Goal: Information Seeking & Learning: Learn about a topic

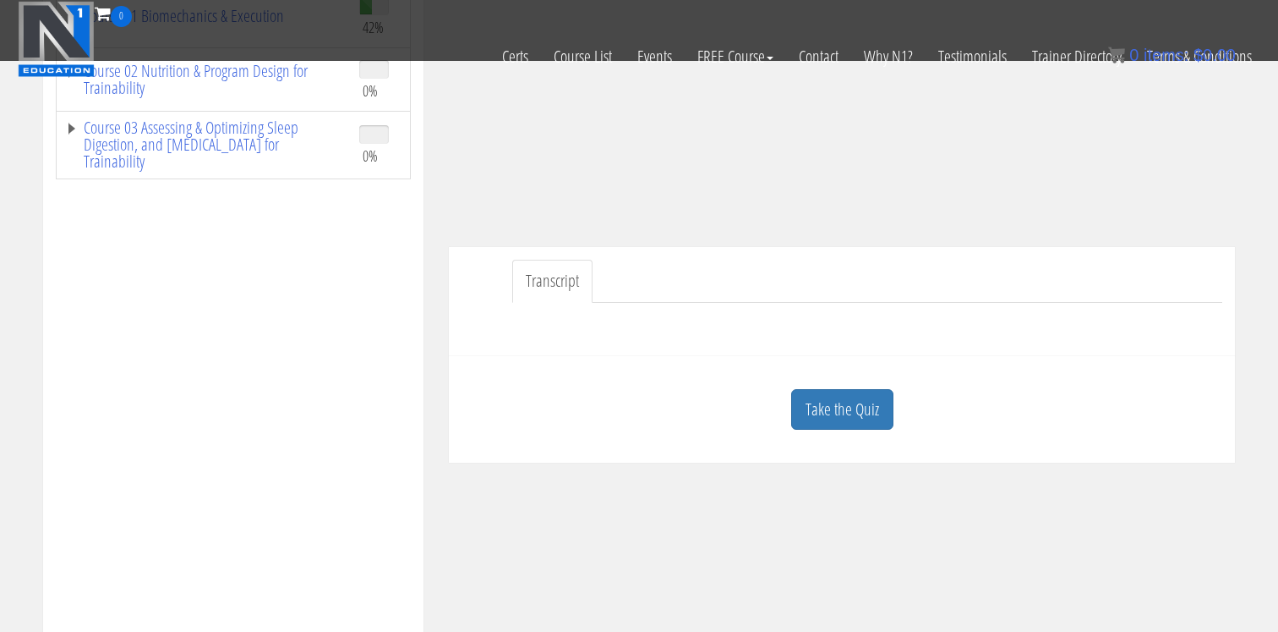
scroll to position [328, 0]
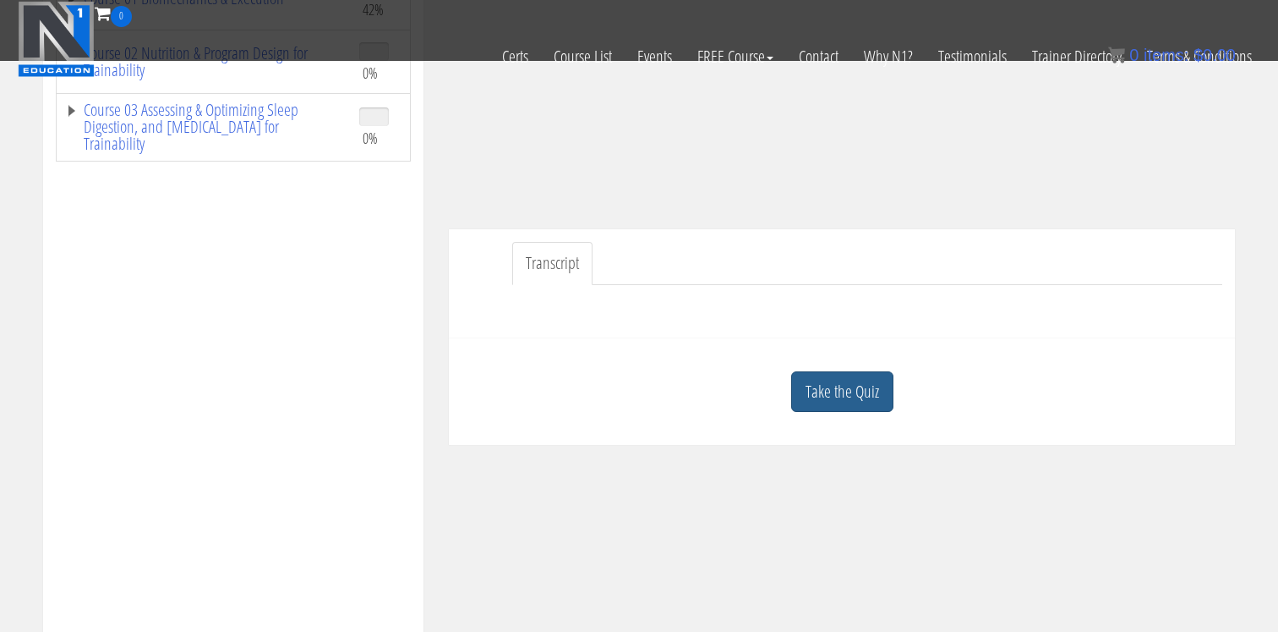
click at [824, 411] on link "Take the Quiz" at bounding box center [842, 391] width 102 height 41
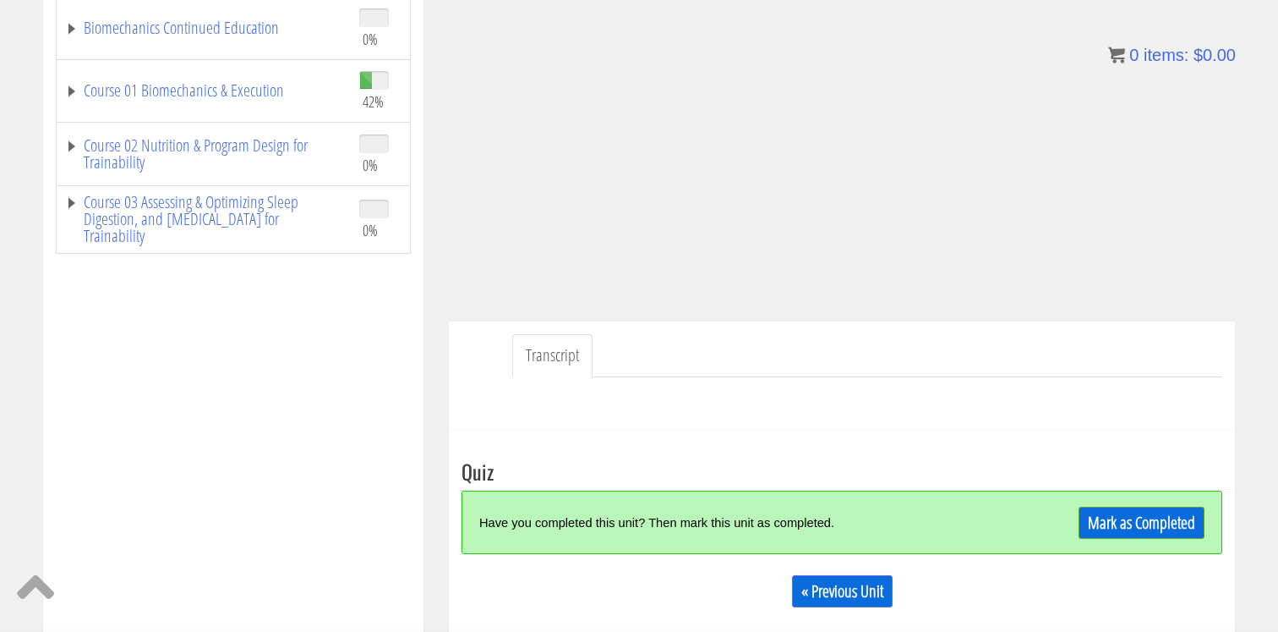
scroll to position [368, 0]
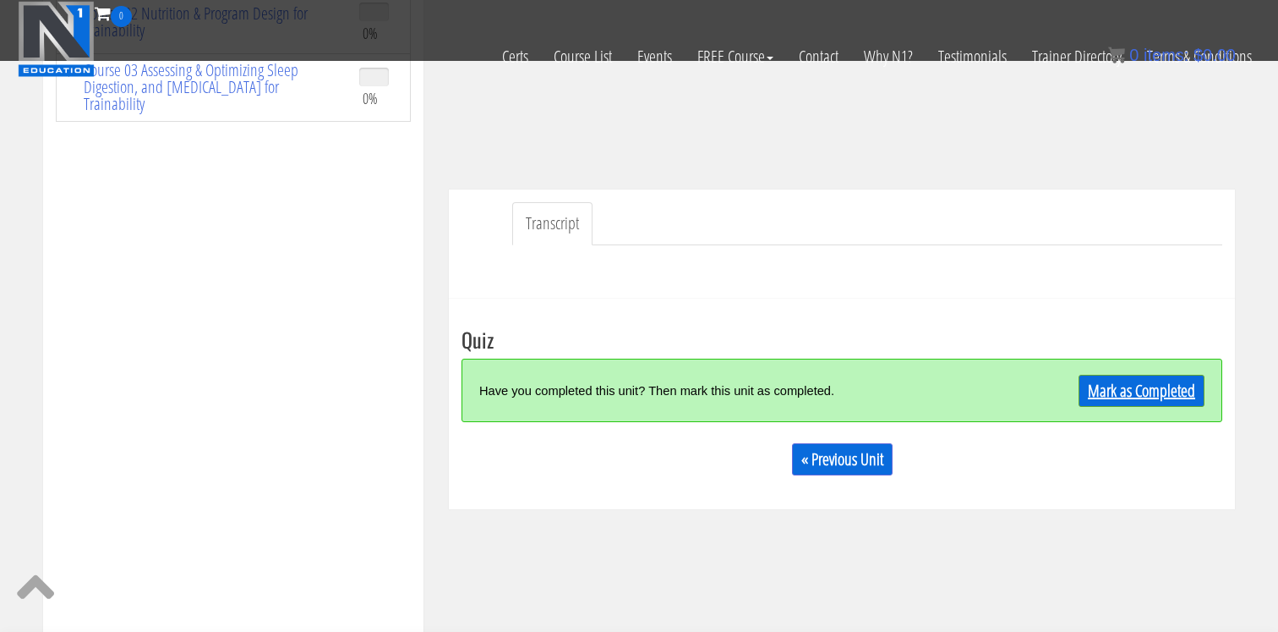
click at [1115, 383] on link "Mark as Completed" at bounding box center [1142, 391] width 126 height 32
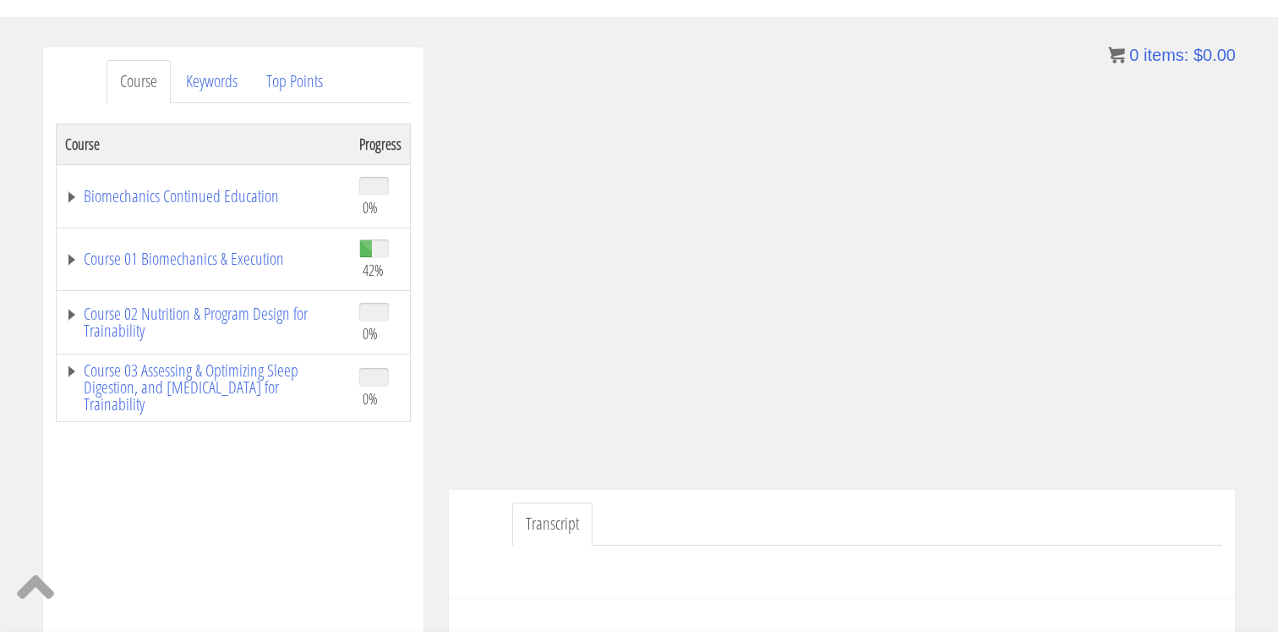
scroll to position [0, 0]
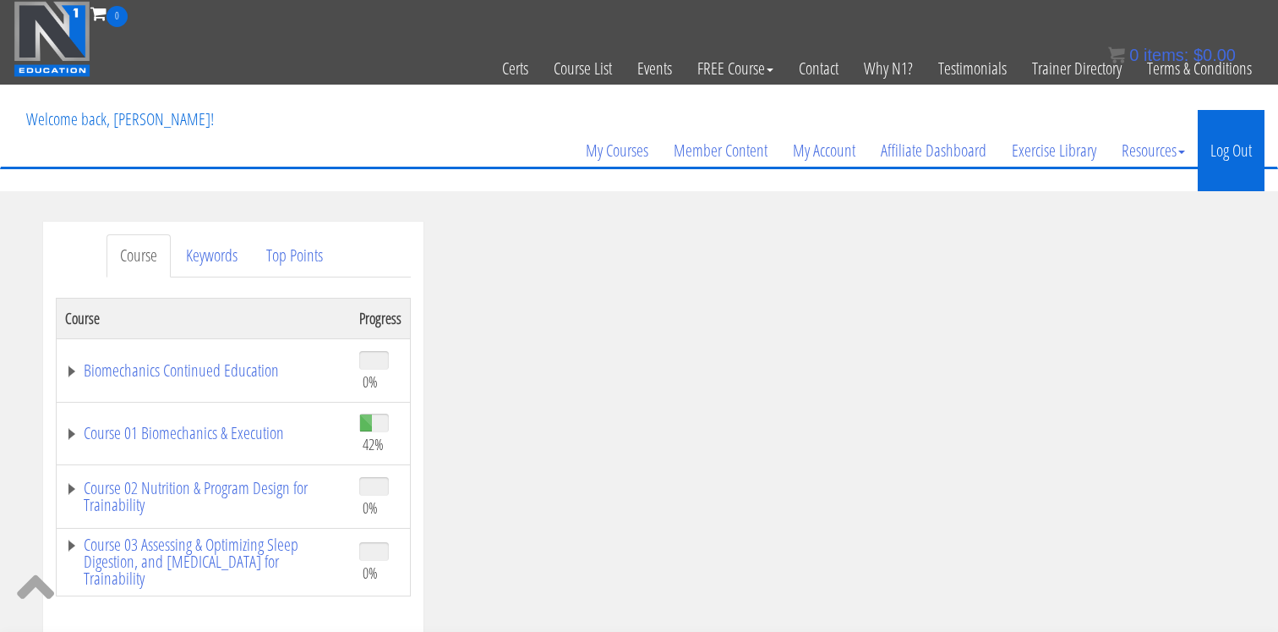
click at [1226, 143] on link "Log Out" at bounding box center [1231, 150] width 67 height 81
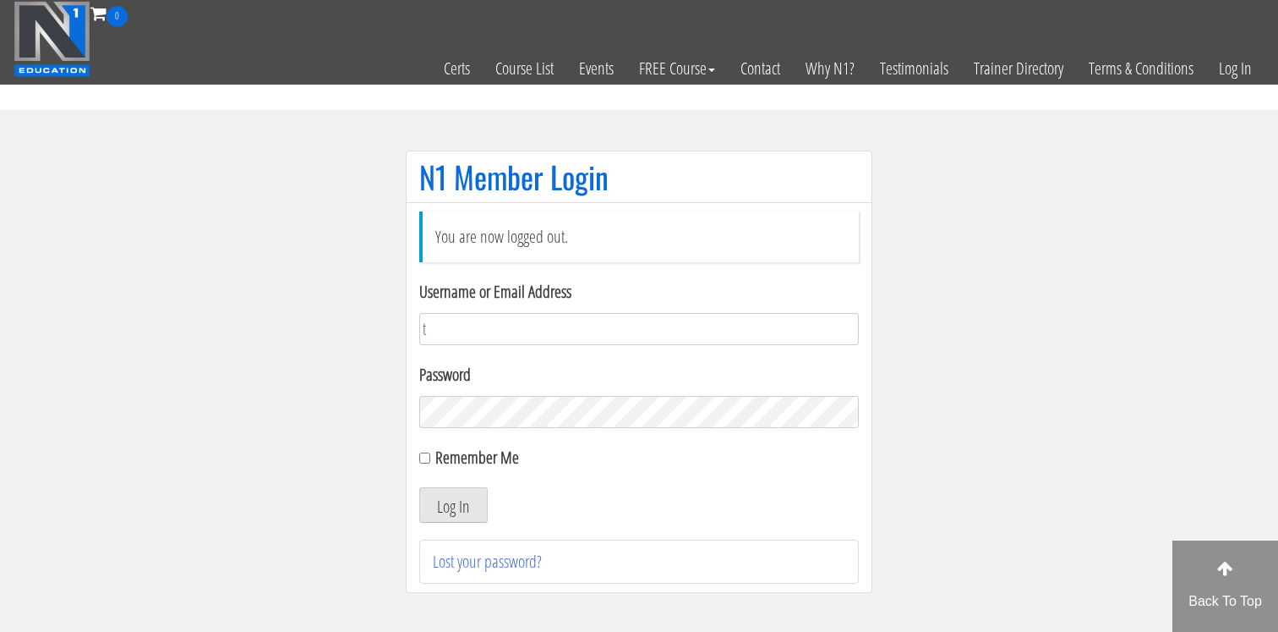
type input "[EMAIL_ADDRESS][DOMAIN_NAME]"
click at [457, 510] on button "Log In" at bounding box center [453, 505] width 68 height 36
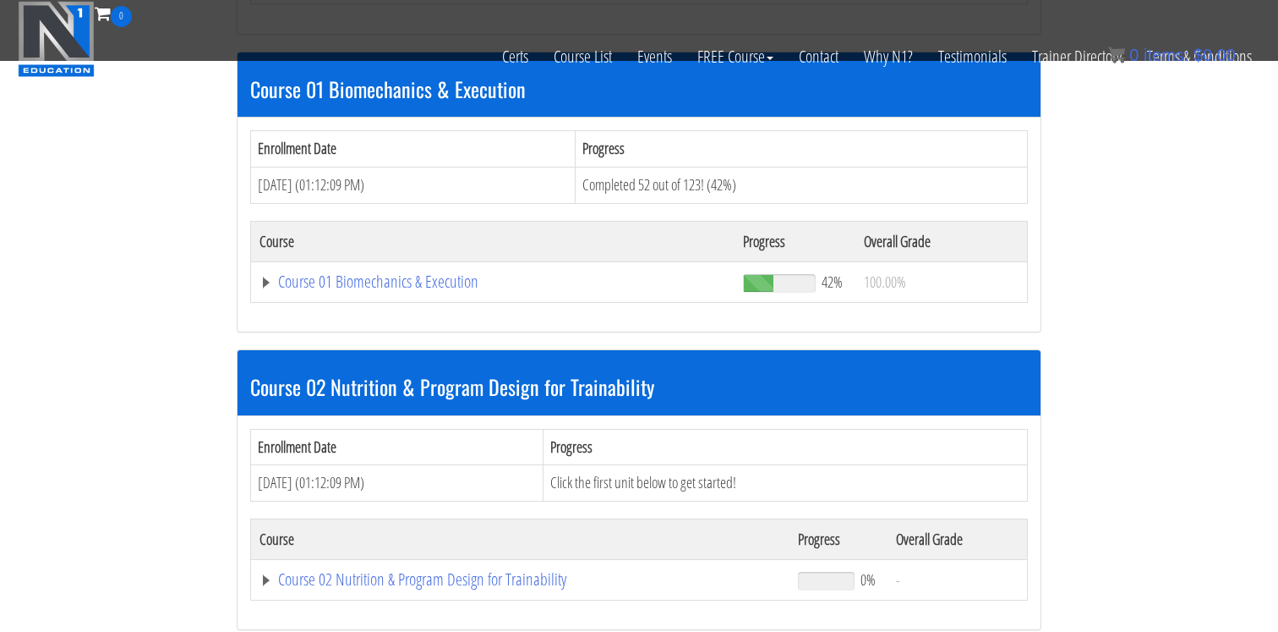
scroll to position [472, 0]
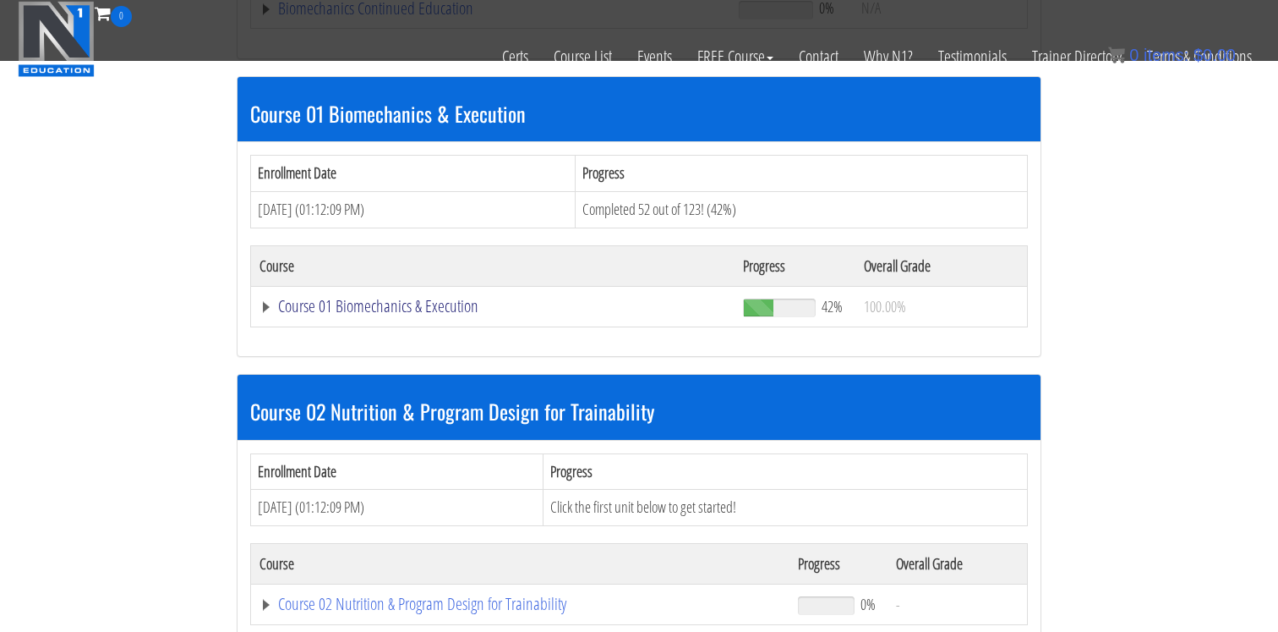
click at [354, 315] on link "Course 01 Biomechanics & Execution" at bounding box center [493, 306] width 467 height 17
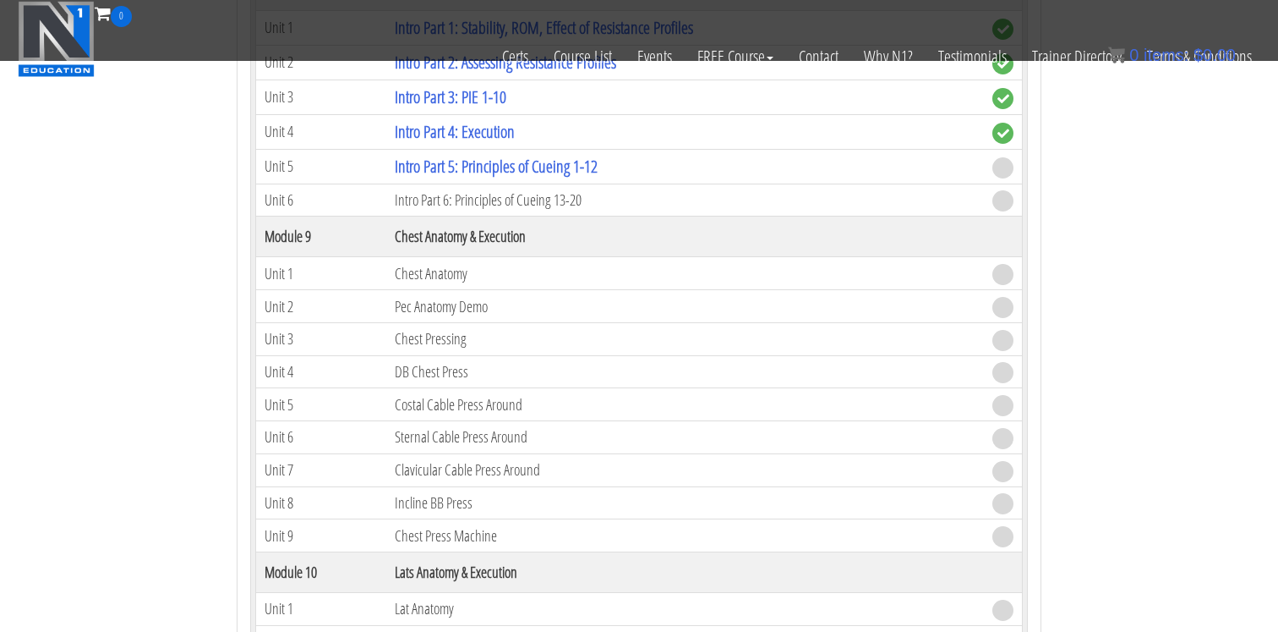
scroll to position [2780, 0]
click at [538, 172] on link "Intro Part 5: Principles of Cueing 1-12" at bounding box center [496, 167] width 203 height 23
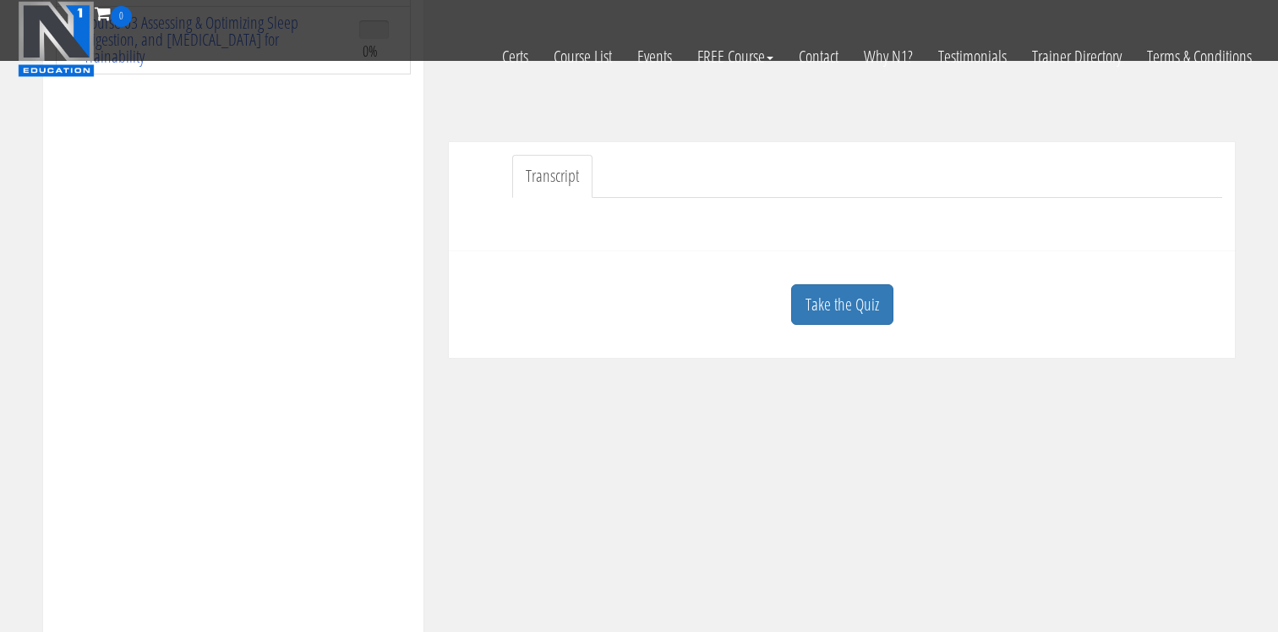
scroll to position [419, 0]
click at [841, 256] on div "Take the Quiz Quiz Have you completed this unit? Then mark this unit as complet…" at bounding box center [842, 301] width 786 height 107
click at [827, 306] on link "Take the Quiz" at bounding box center [842, 301] width 102 height 41
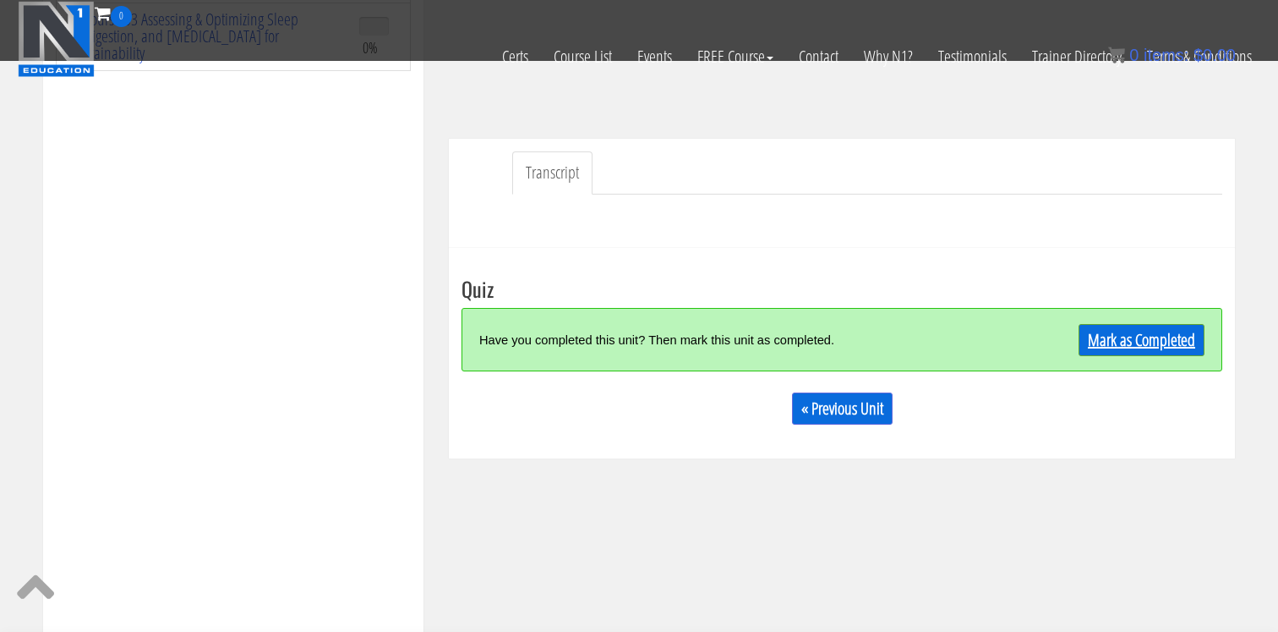
click at [1104, 338] on link "Mark as Completed" at bounding box center [1142, 340] width 126 height 32
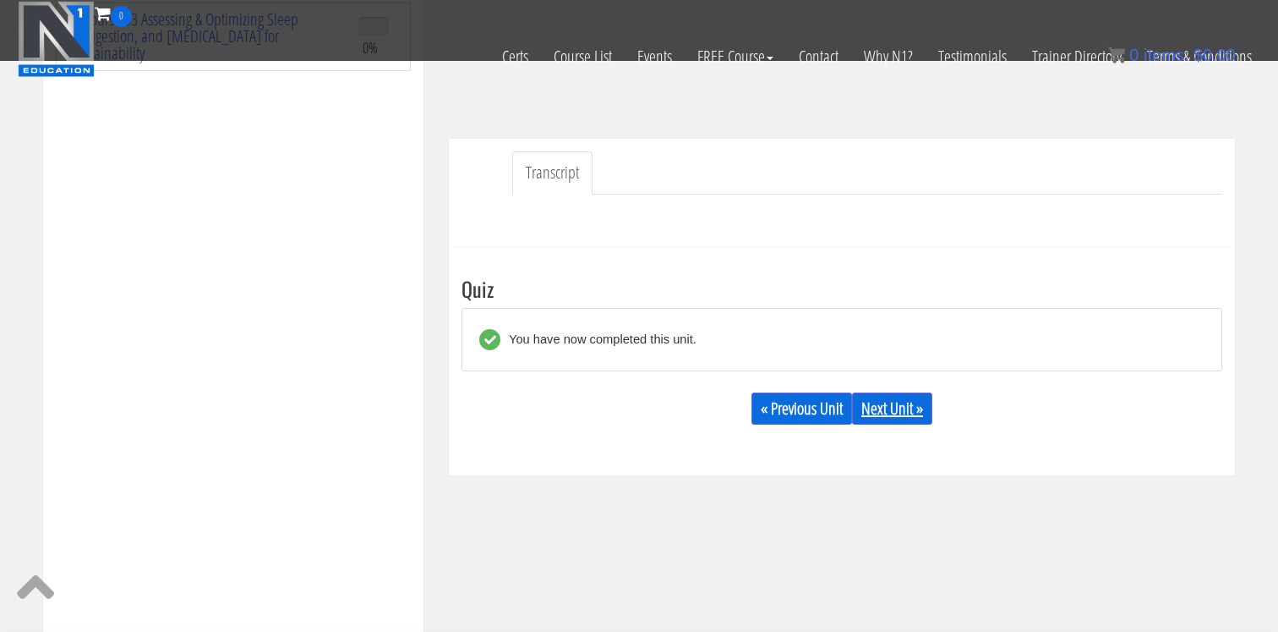
click at [904, 411] on link "Next Unit »" at bounding box center [892, 408] width 80 height 32
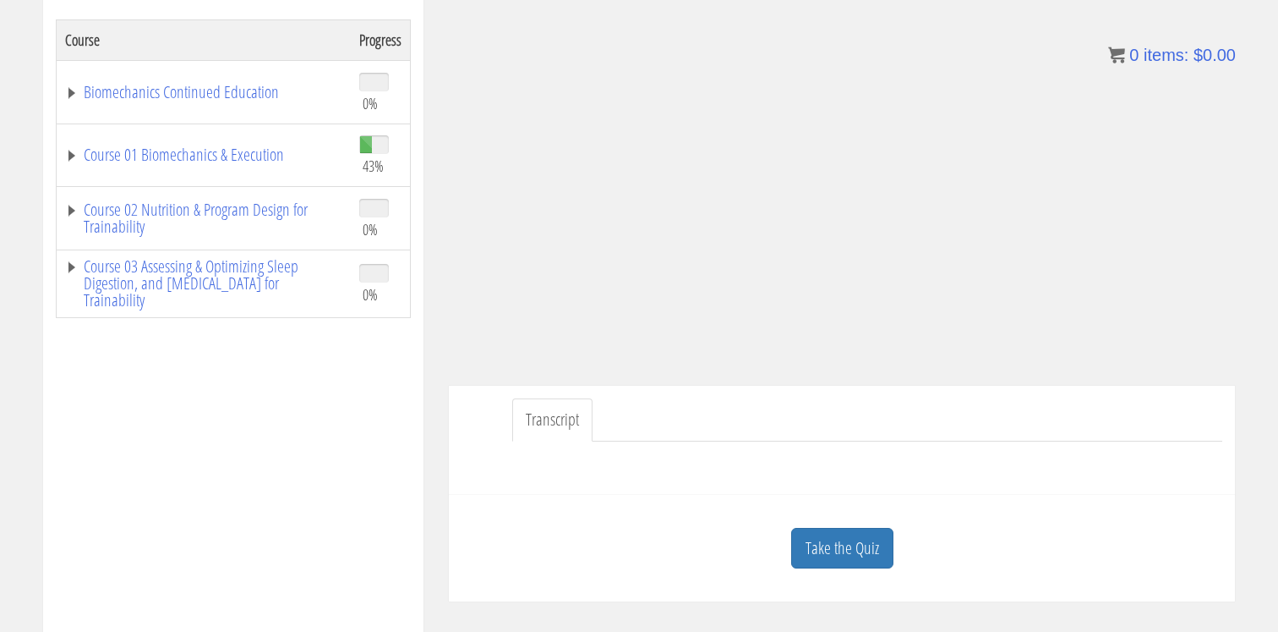
scroll to position [275, 0]
click at [828, 550] on link "Take the Quiz" at bounding box center [842, 551] width 102 height 41
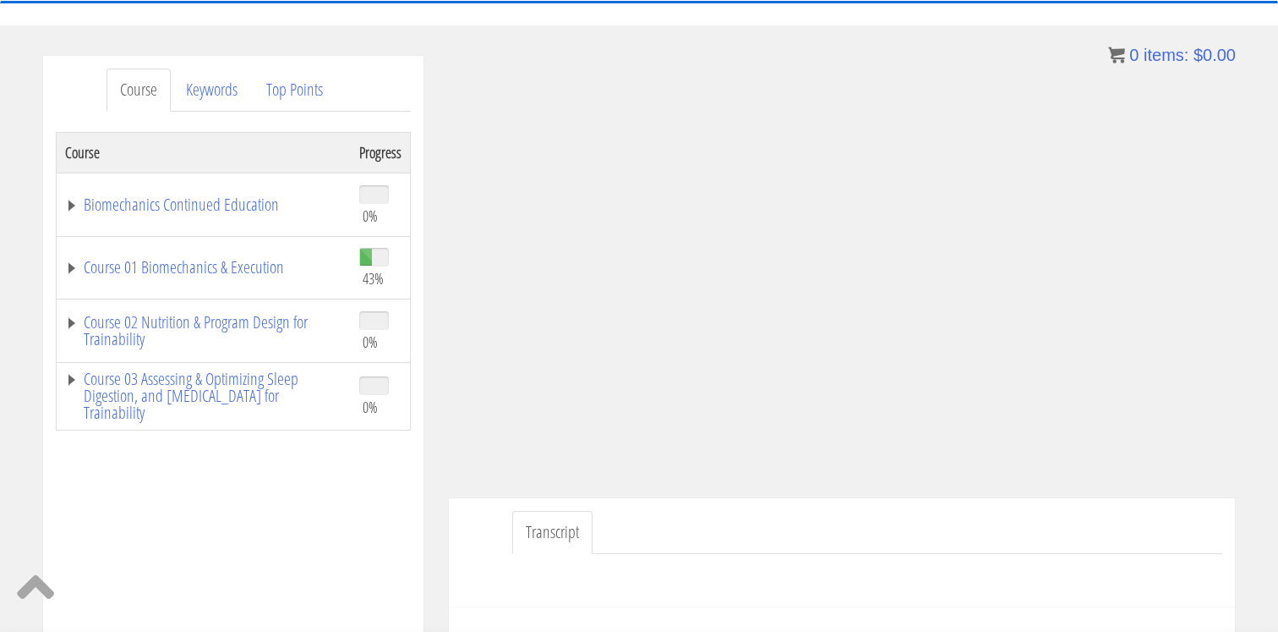
scroll to position [161, 0]
click at [1136, 516] on ul "Transcript" at bounding box center [867, 536] width 710 height 43
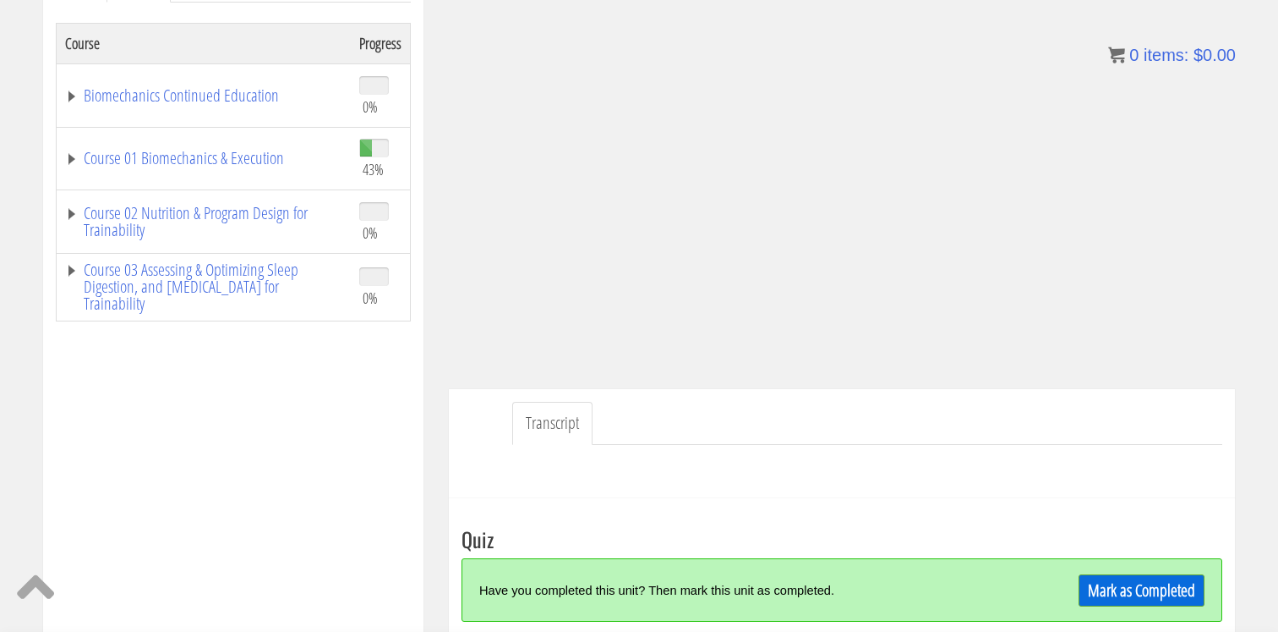
scroll to position [290, 0]
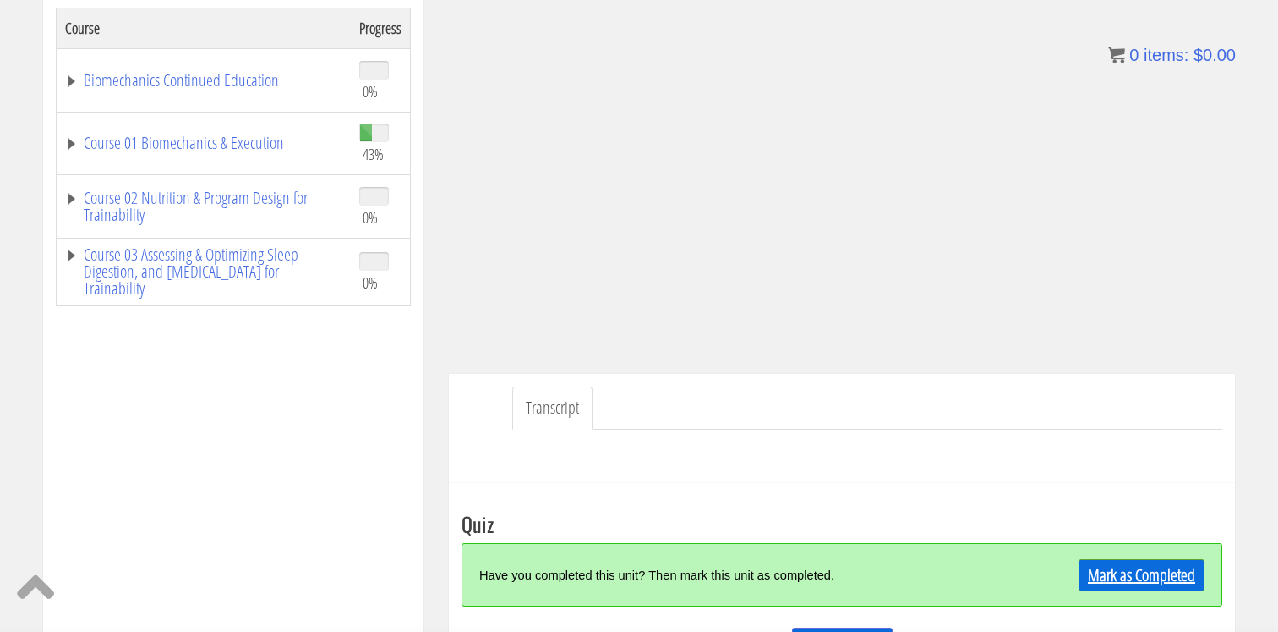
click at [1169, 573] on link "Mark as Completed" at bounding box center [1142, 575] width 126 height 32
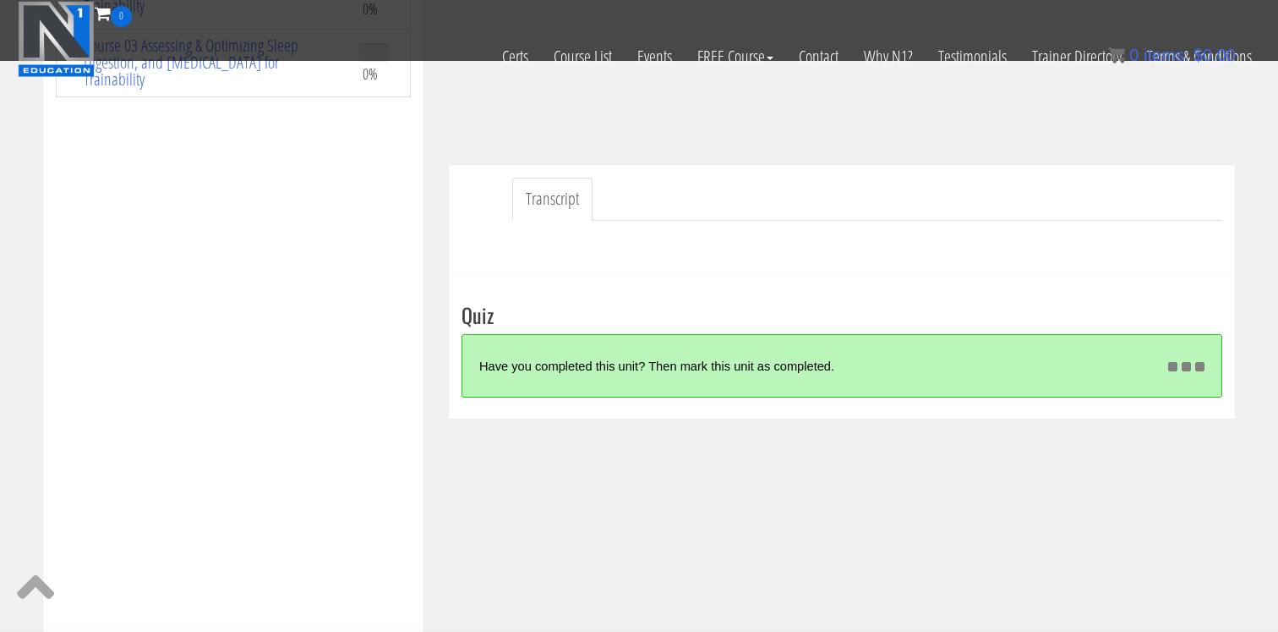
scroll to position [397, 0]
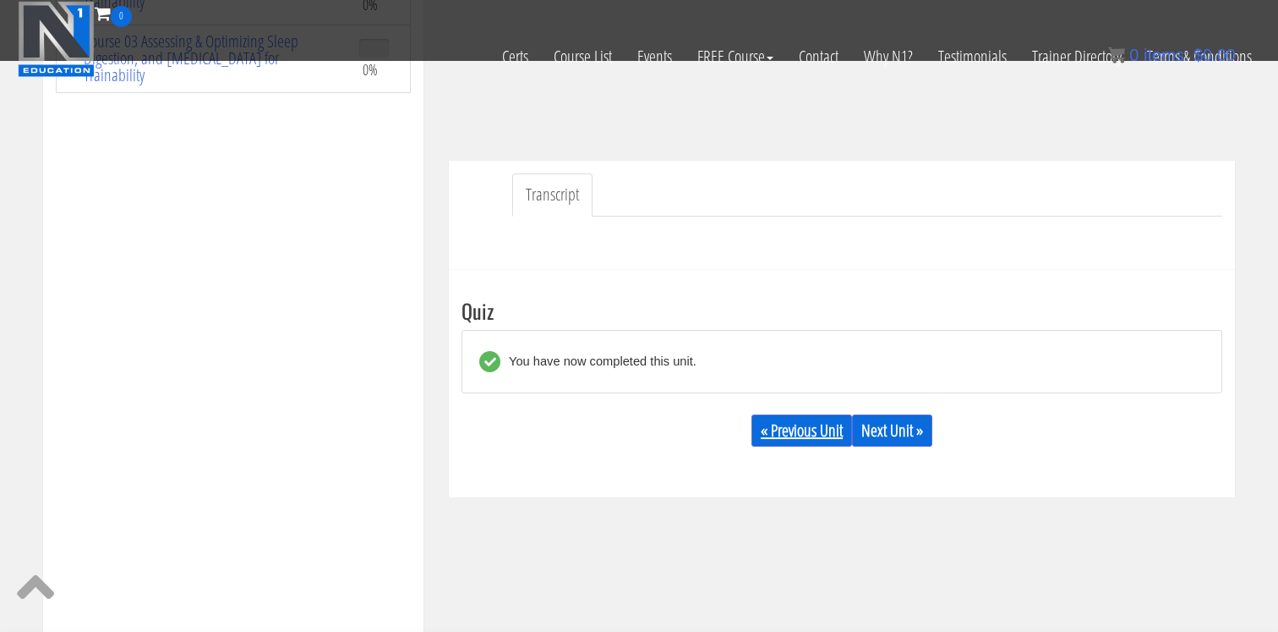
click at [851, 424] on link "« Previous Unit" at bounding box center [802, 430] width 101 height 32
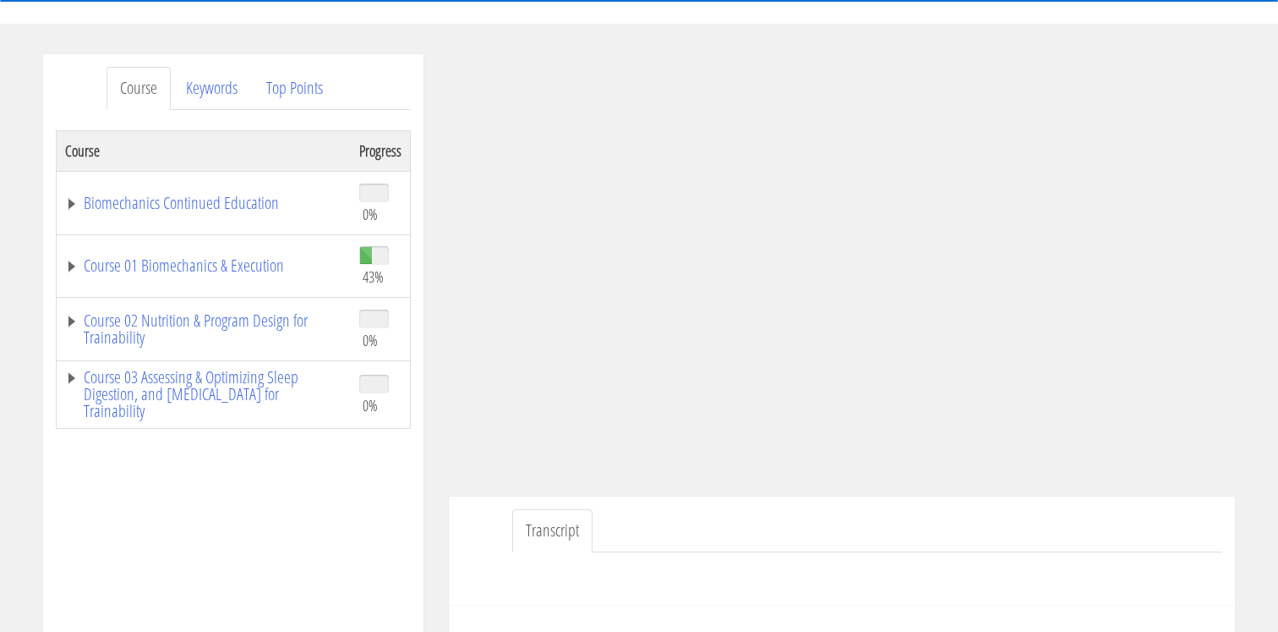
scroll to position [168, 0]
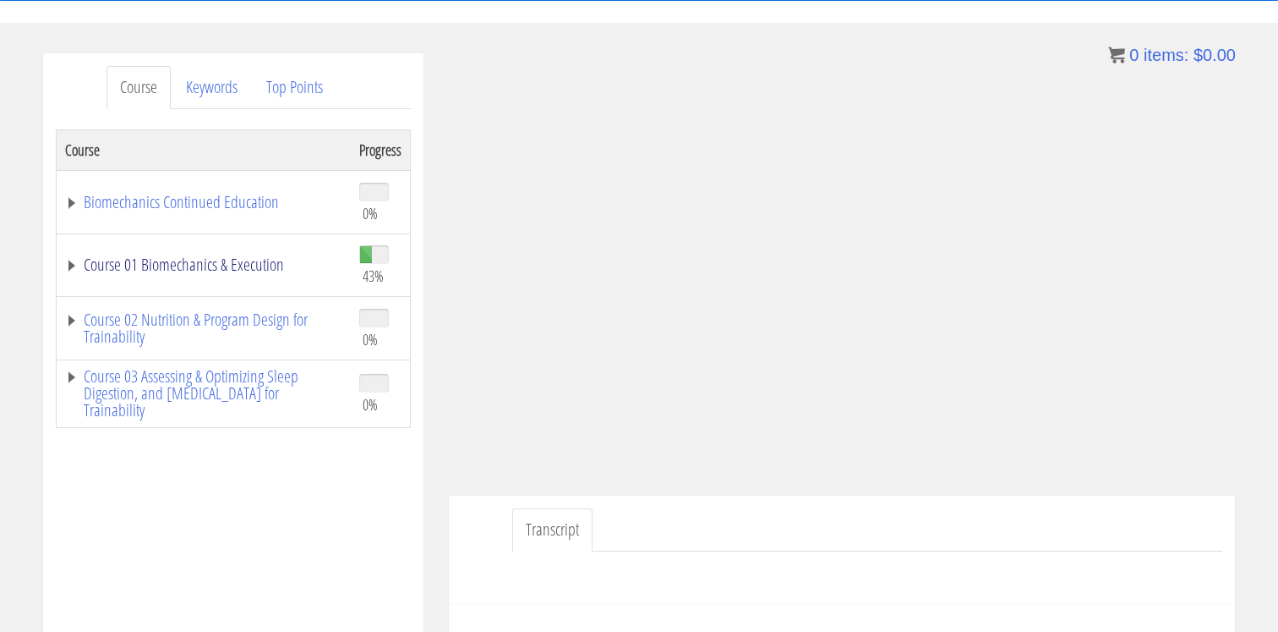
click at [234, 271] on link "Course 01 Biomechanics & Execution" at bounding box center [203, 264] width 277 height 17
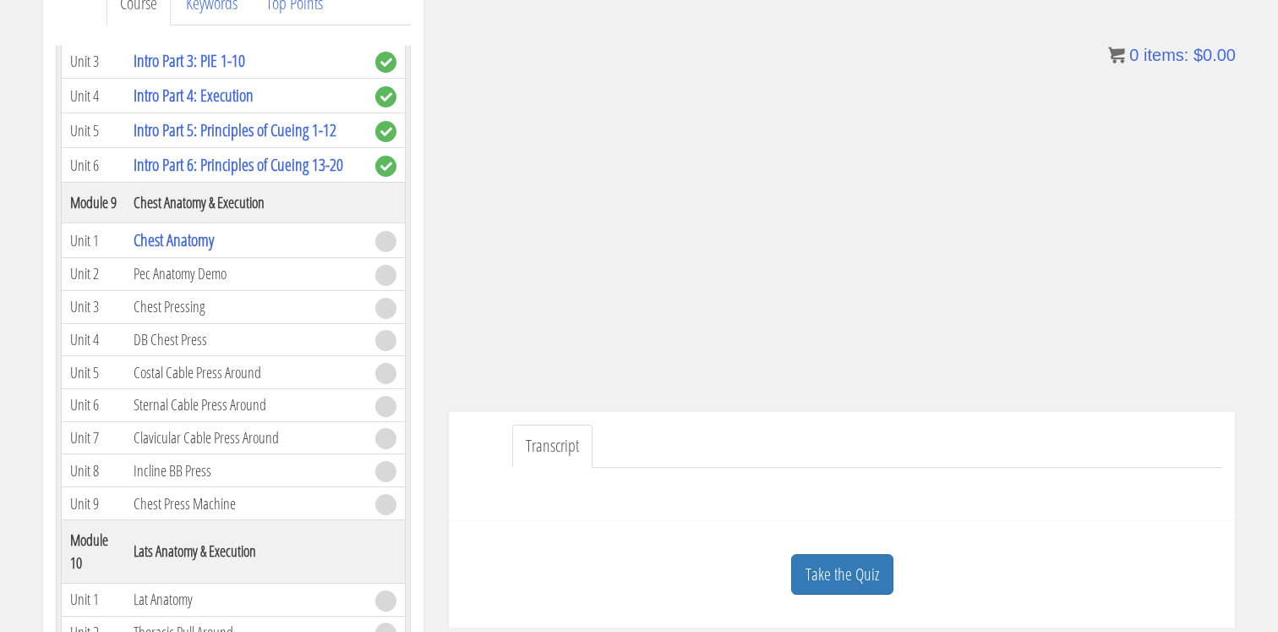
scroll to position [282, 0]
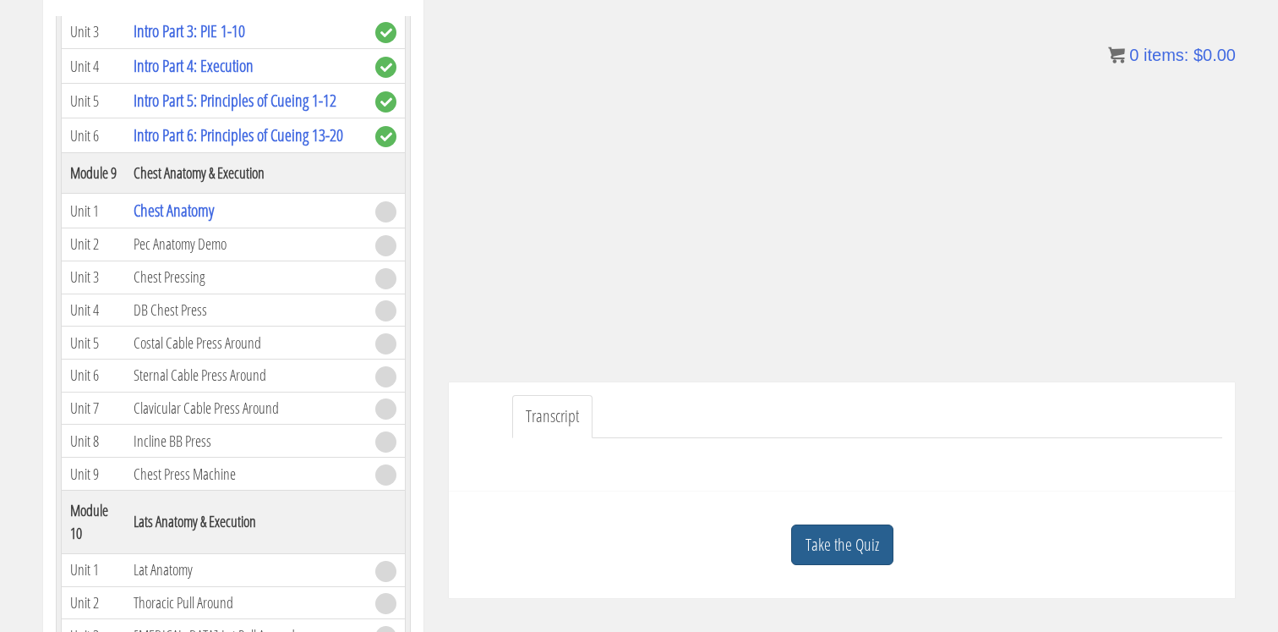
click at [820, 545] on link "Take the Quiz" at bounding box center [842, 544] width 102 height 41
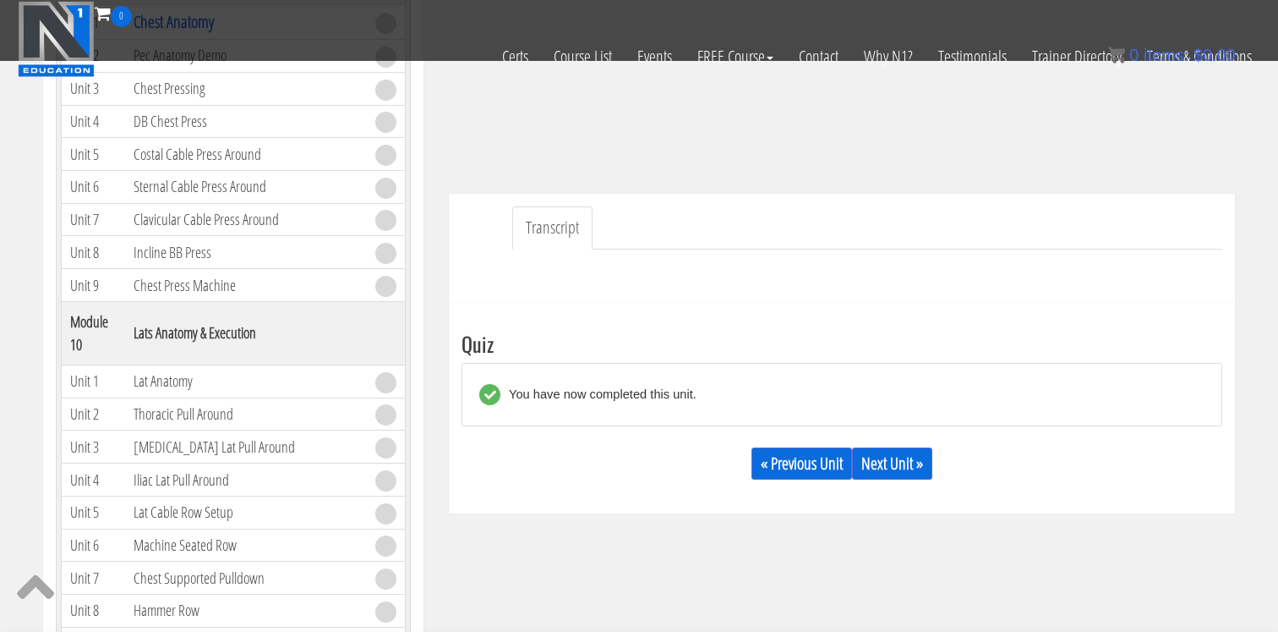
scroll to position [381, 0]
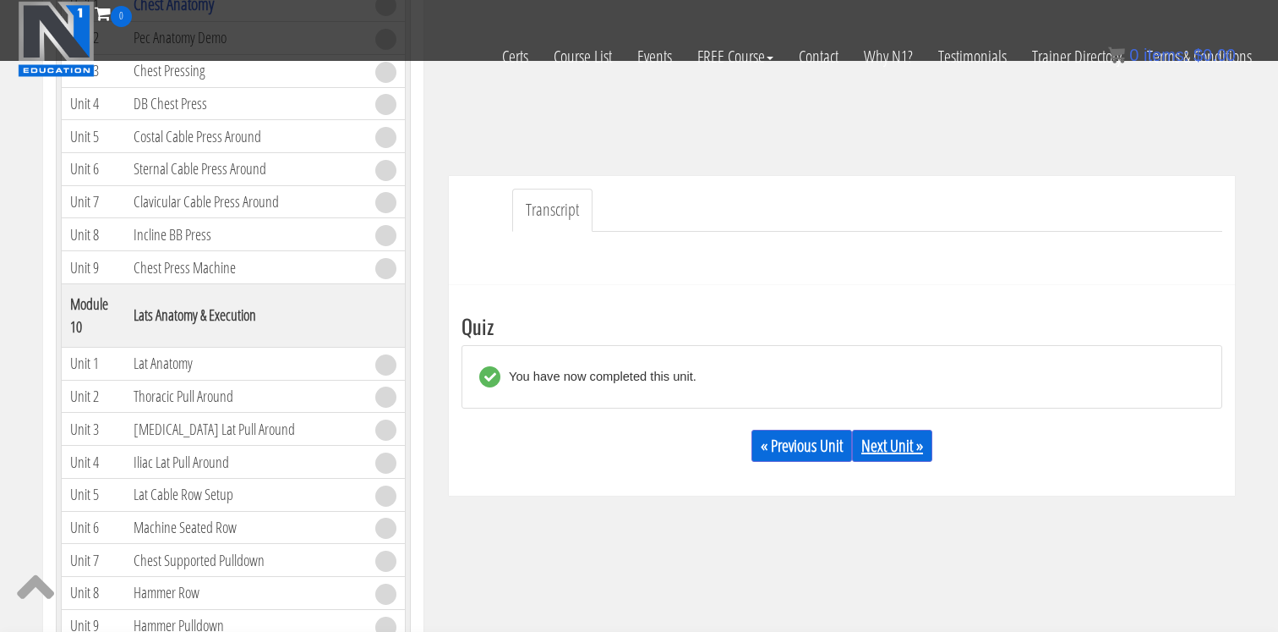
click at [892, 451] on link "Next Unit »" at bounding box center [892, 446] width 80 height 32
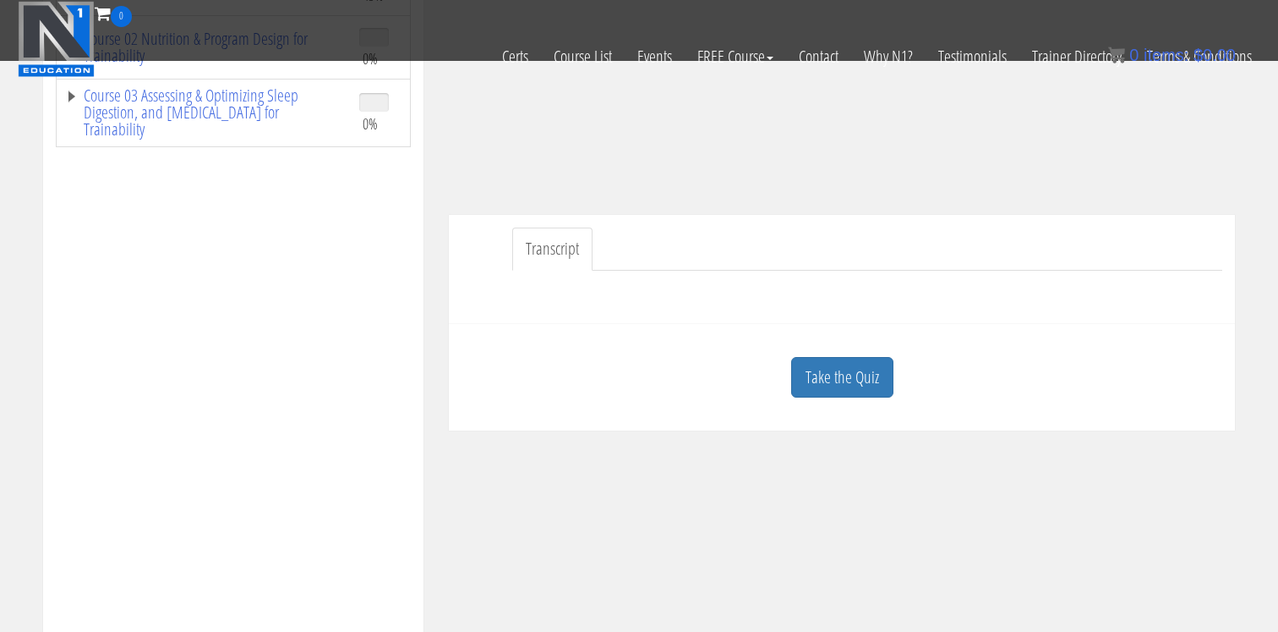
scroll to position [348, 0]
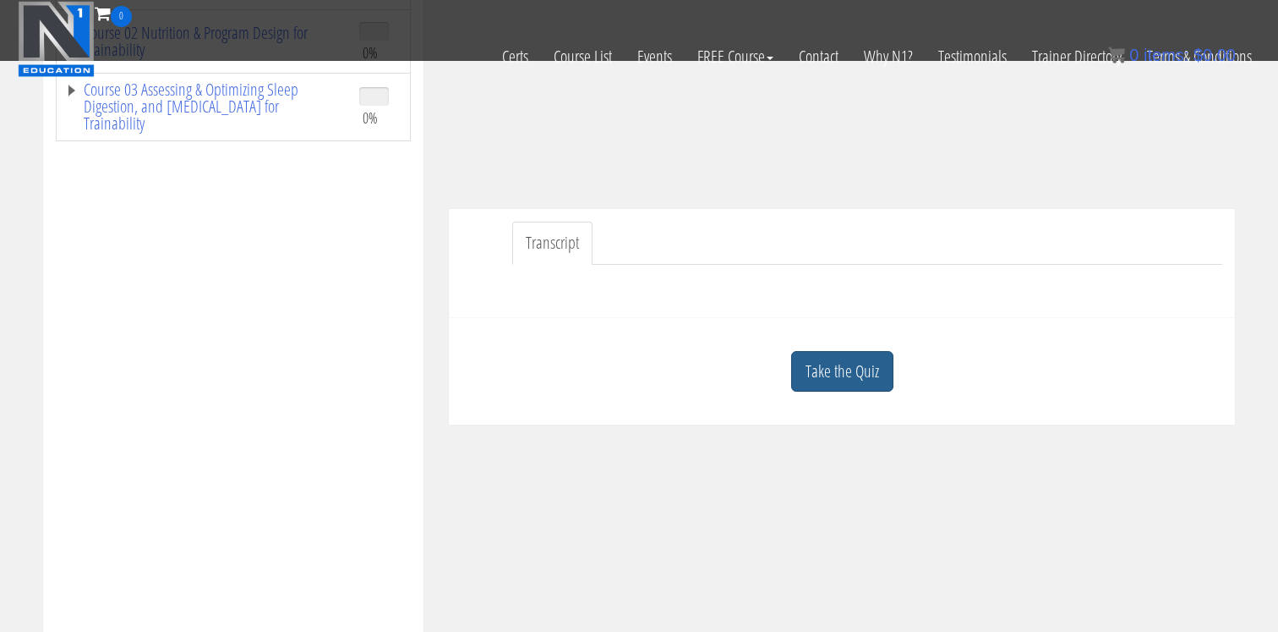
click at [812, 374] on link "Take the Quiz" at bounding box center [842, 371] width 102 height 41
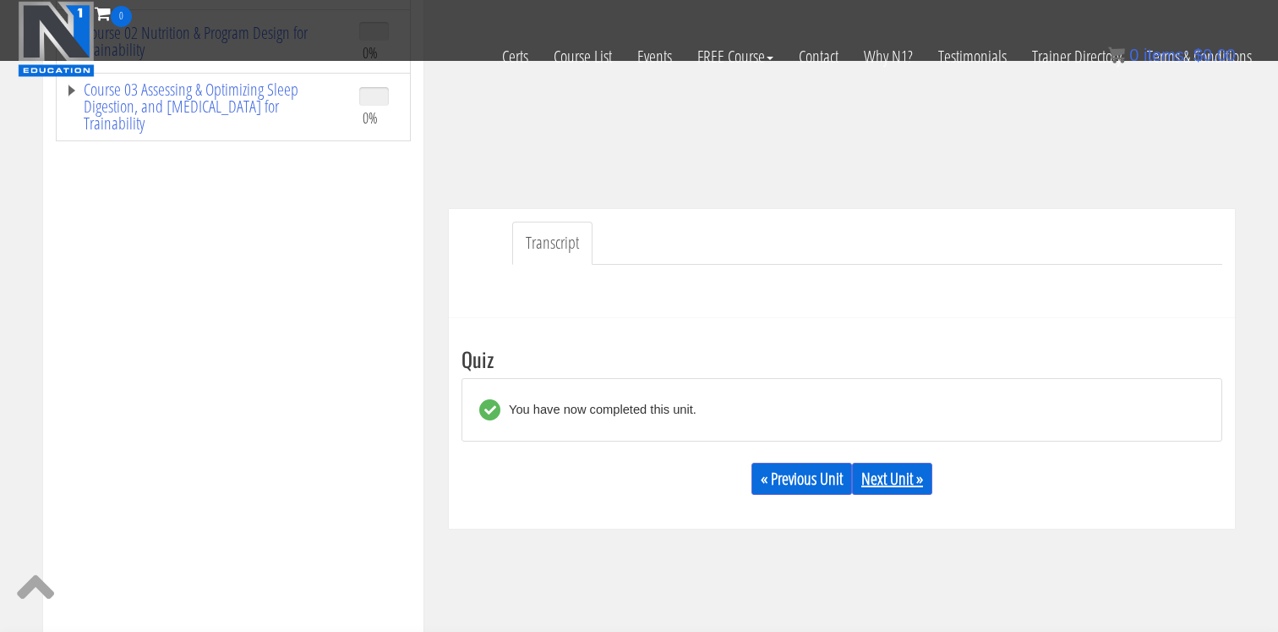
click at [885, 478] on link "Next Unit »" at bounding box center [892, 479] width 80 height 32
